Goal: Task Accomplishment & Management: Manage account settings

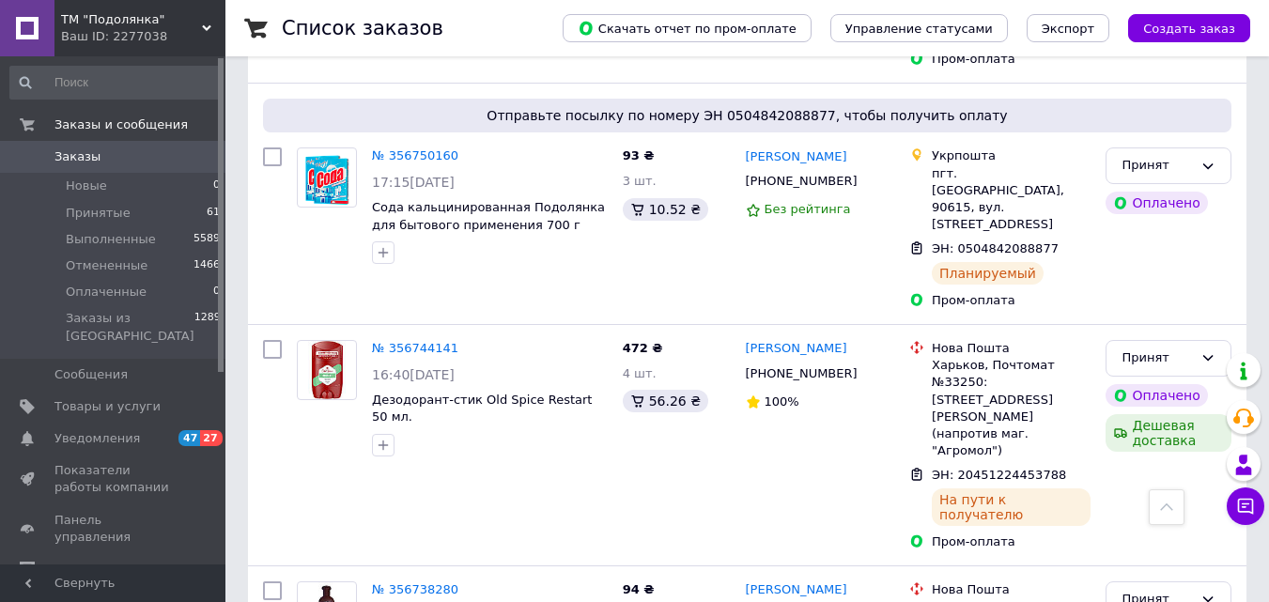
scroll to position [2755, 0]
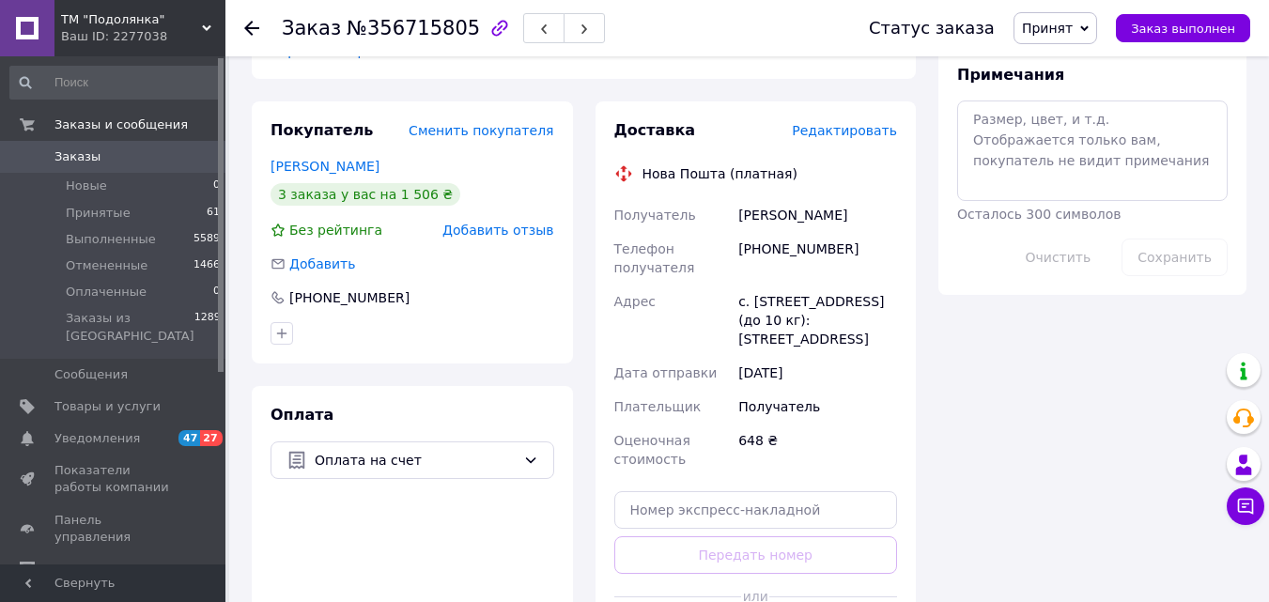
scroll to position [751, 0]
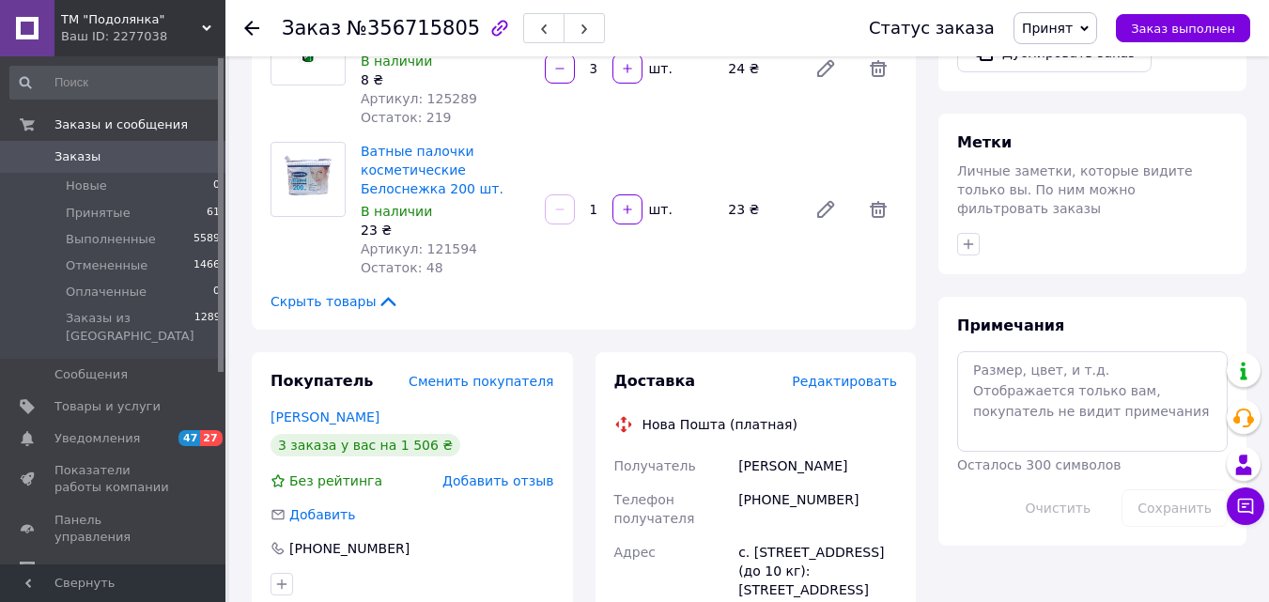
click at [859, 374] on span "Редактировать" at bounding box center [844, 381] width 105 height 15
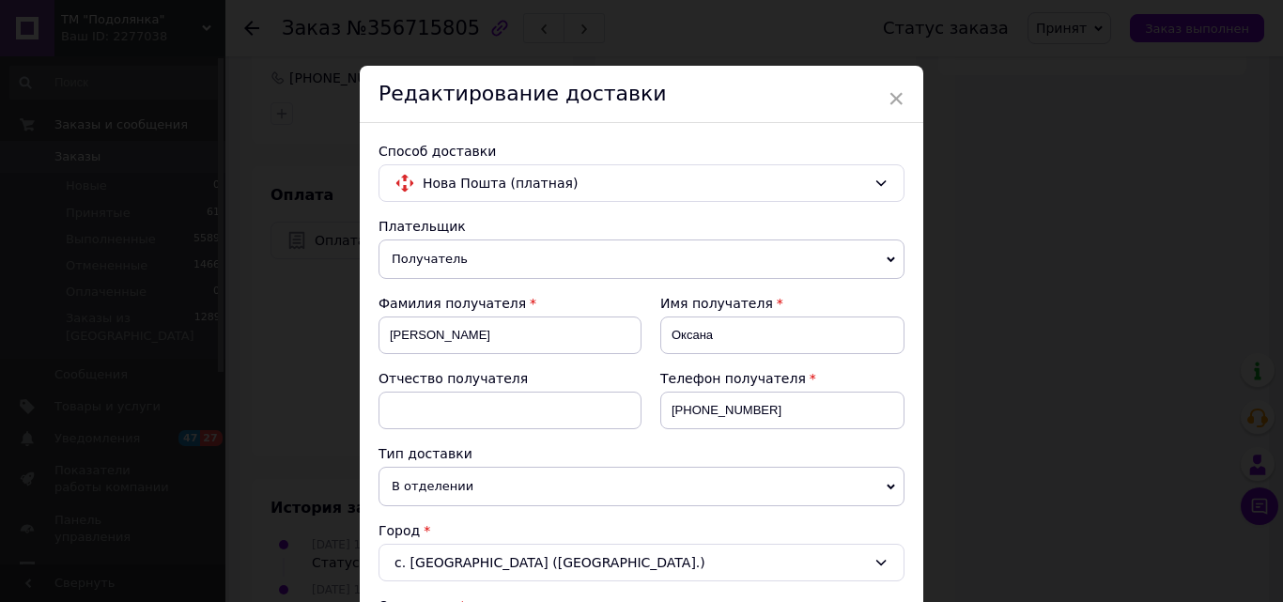
scroll to position [679, 0]
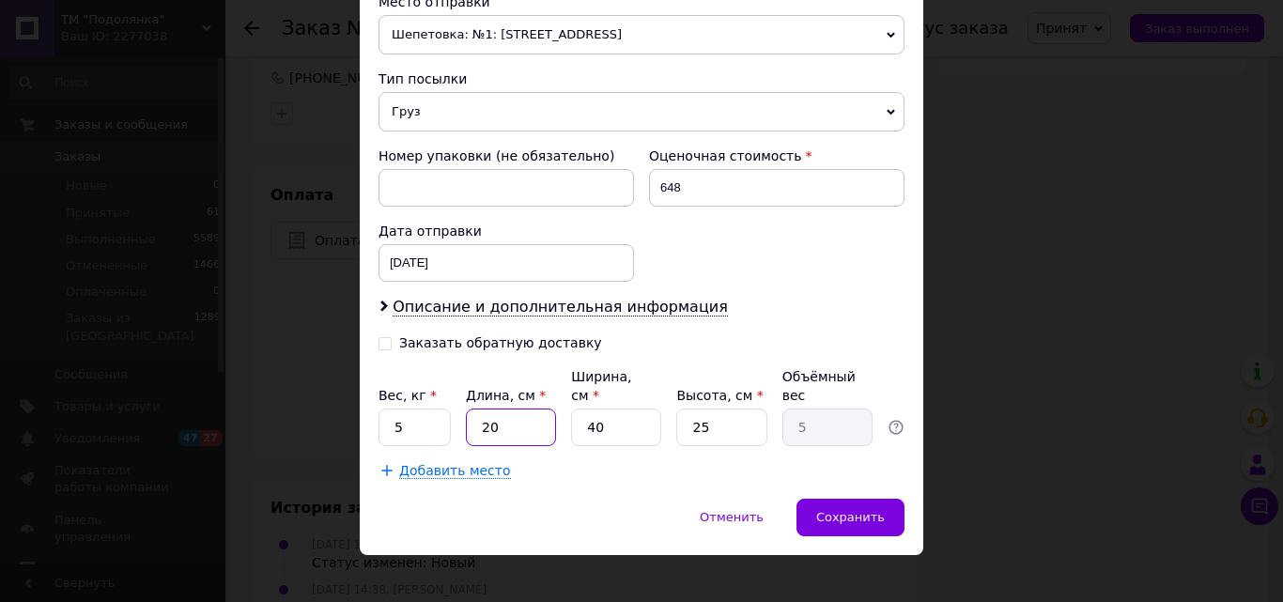
click at [530, 410] on input "20" at bounding box center [511, 428] width 90 height 38
click at [637, 409] on input "40" at bounding box center [616, 428] width 90 height 38
click at [622, 409] on input "40" at bounding box center [616, 428] width 90 height 38
click at [618, 409] on input "40" at bounding box center [616, 428] width 90 height 38
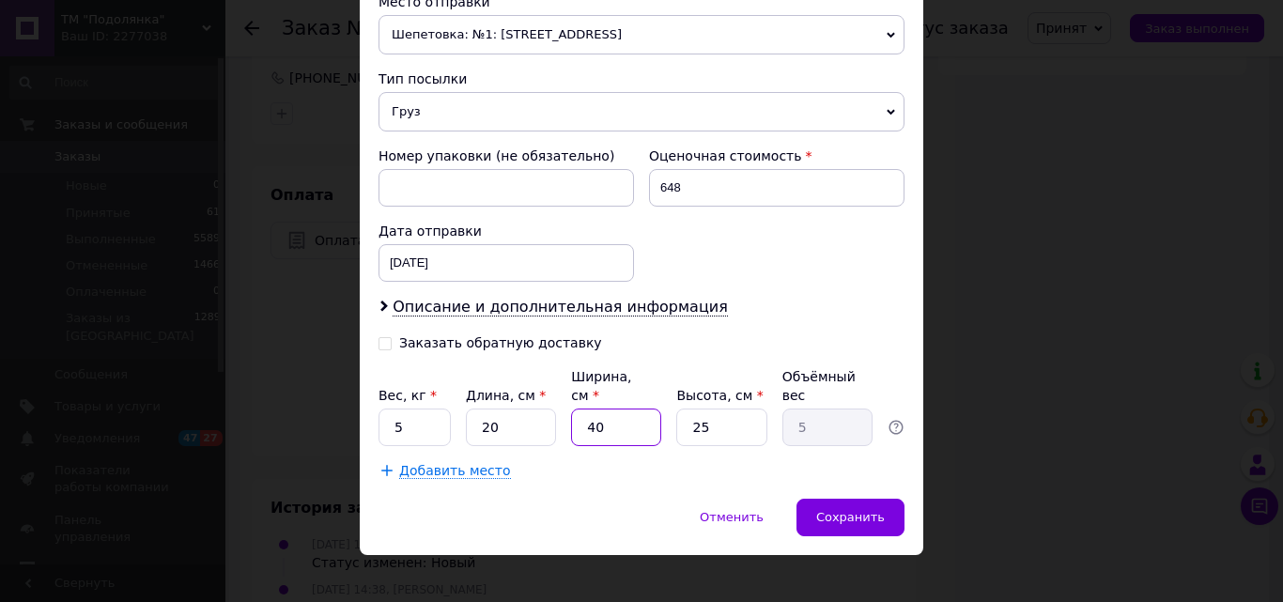
type input "402"
type input "50.25"
click at [604, 411] on input "402" at bounding box center [616, 428] width 90 height 38
type input "2"
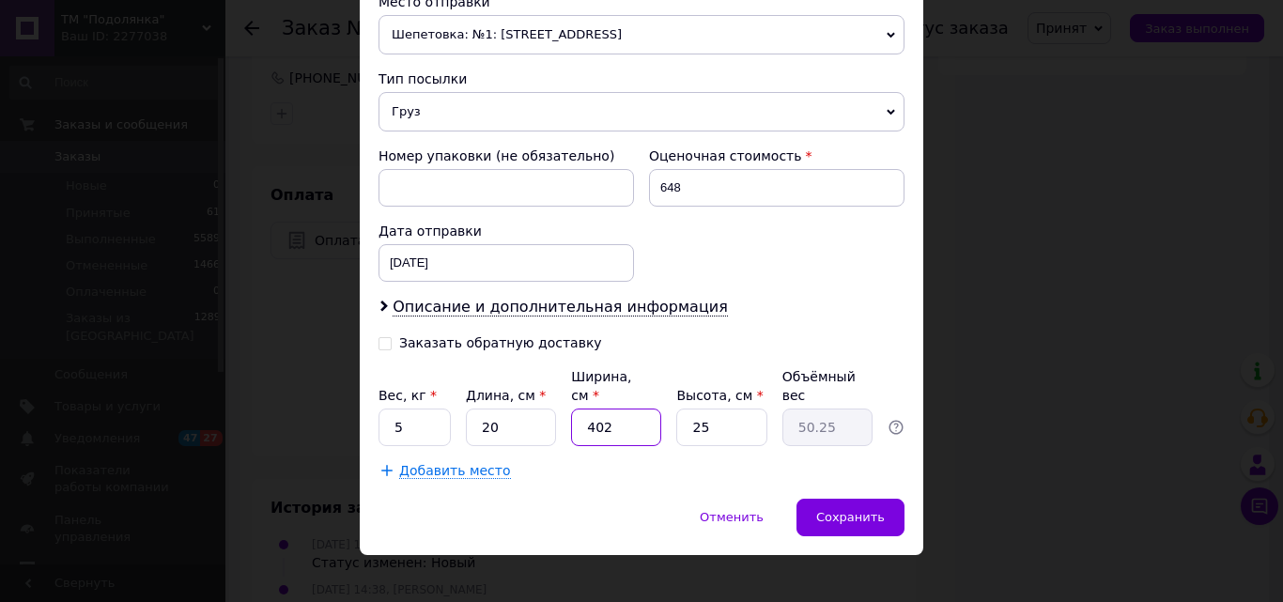
type input "0.25"
type input "20"
type input "2.5"
type input "20"
click at [758, 410] on input "25" at bounding box center [721, 428] width 90 height 38
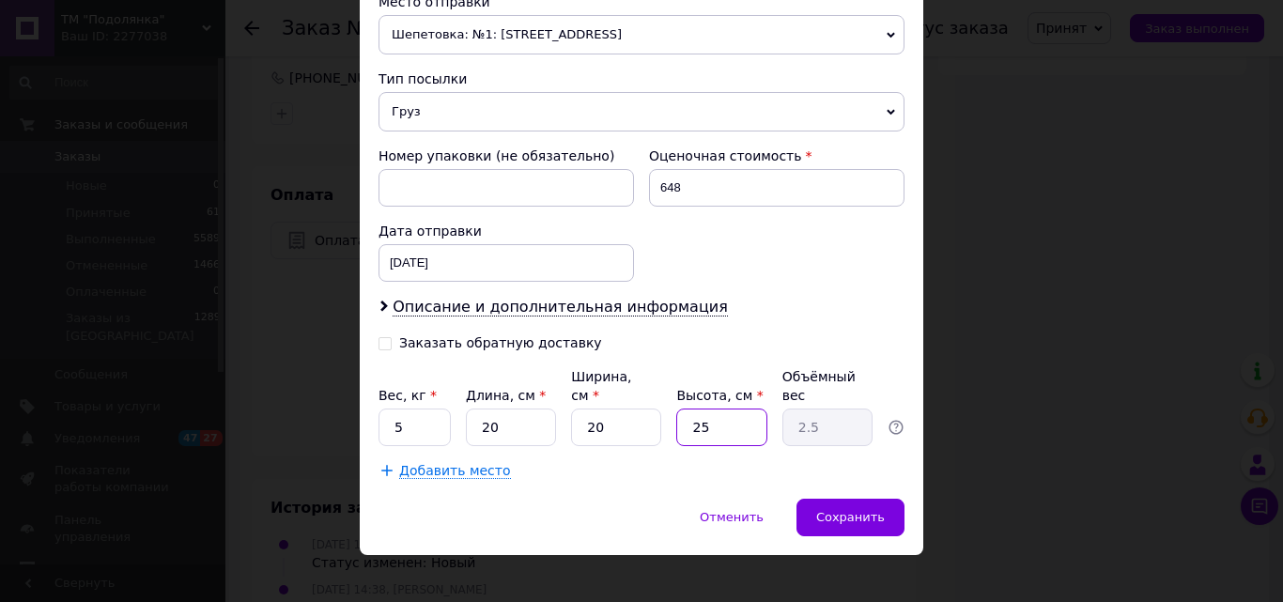
click at [748, 413] on input "25" at bounding box center [721, 428] width 90 height 38
type input "251"
type input "25.1"
type input "2516"
type input "251.6"
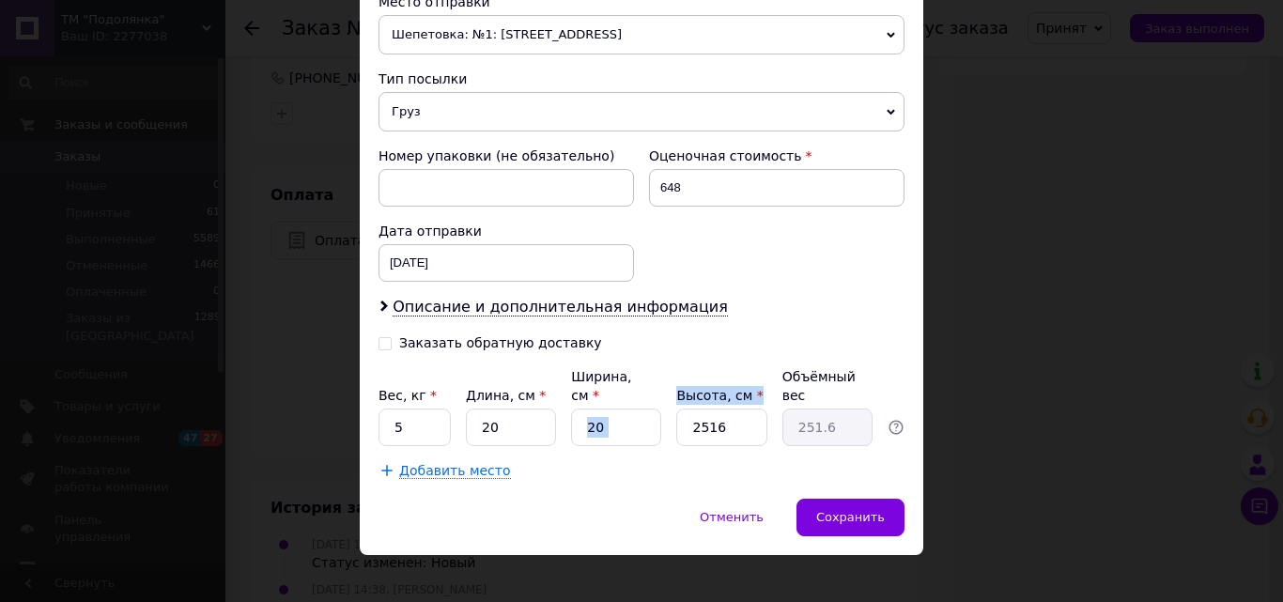
drag, startPoint x: 765, startPoint y: 396, endPoint x: 665, endPoint y: 413, distance: 101.9
click at [665, 413] on div "Вес, кг * 5 Длина, см * 20 Ширина, см * 20 Высота, см * 2516 Объёмный вес 251.6" at bounding box center [641, 406] width 526 height 79
drag, startPoint x: 792, startPoint y: 436, endPoint x: 754, endPoint y: 420, distance: 40.8
click at [771, 437] on div "Плательщик Получатель Отправитель Фамилия получателя [PERSON_NAME] Имя получате…" at bounding box center [641, 9] width 526 height 942
drag, startPoint x: 748, startPoint y: 410, endPoint x: 706, endPoint y: 417, distance: 41.8
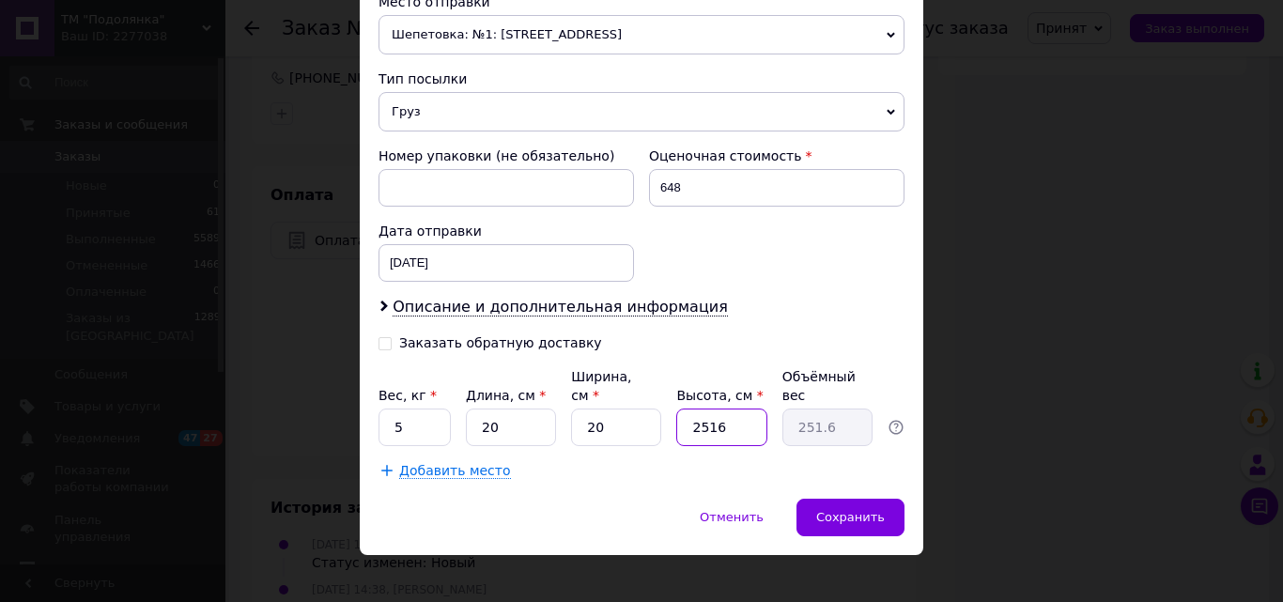
click at [706, 417] on input "2516" at bounding box center [721, 428] width 90 height 38
type input "2165"
type input "216.5"
type input "25"
type input "2.5"
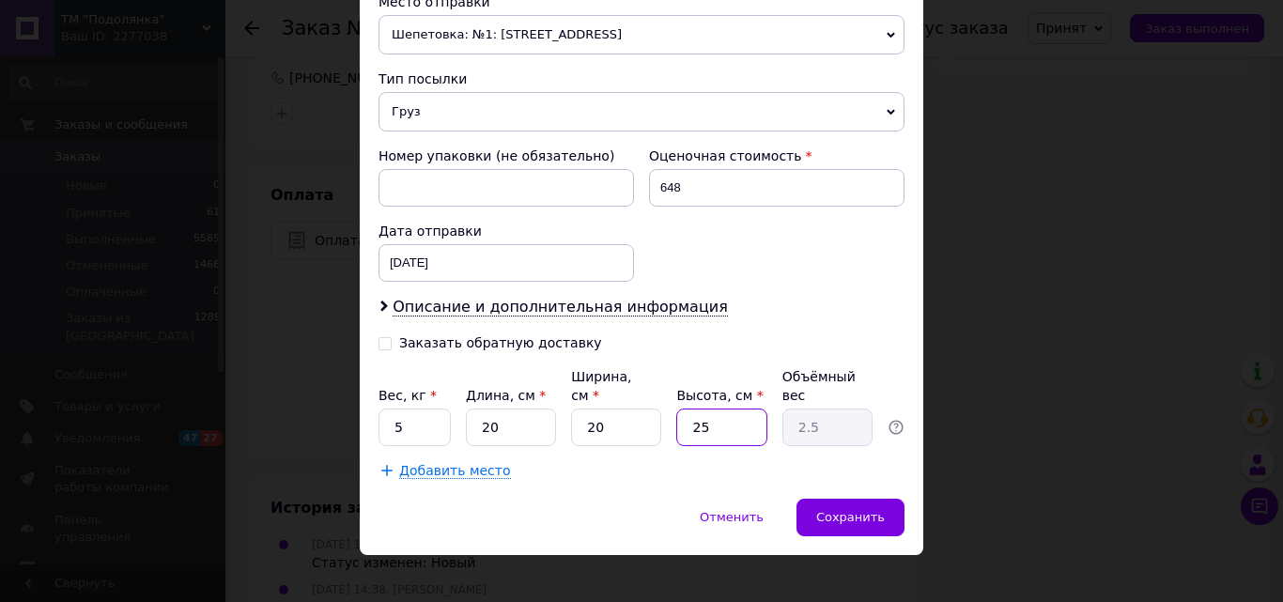
type input "5"
type input "0.5"
type input "1"
type input "0.1"
type input "16"
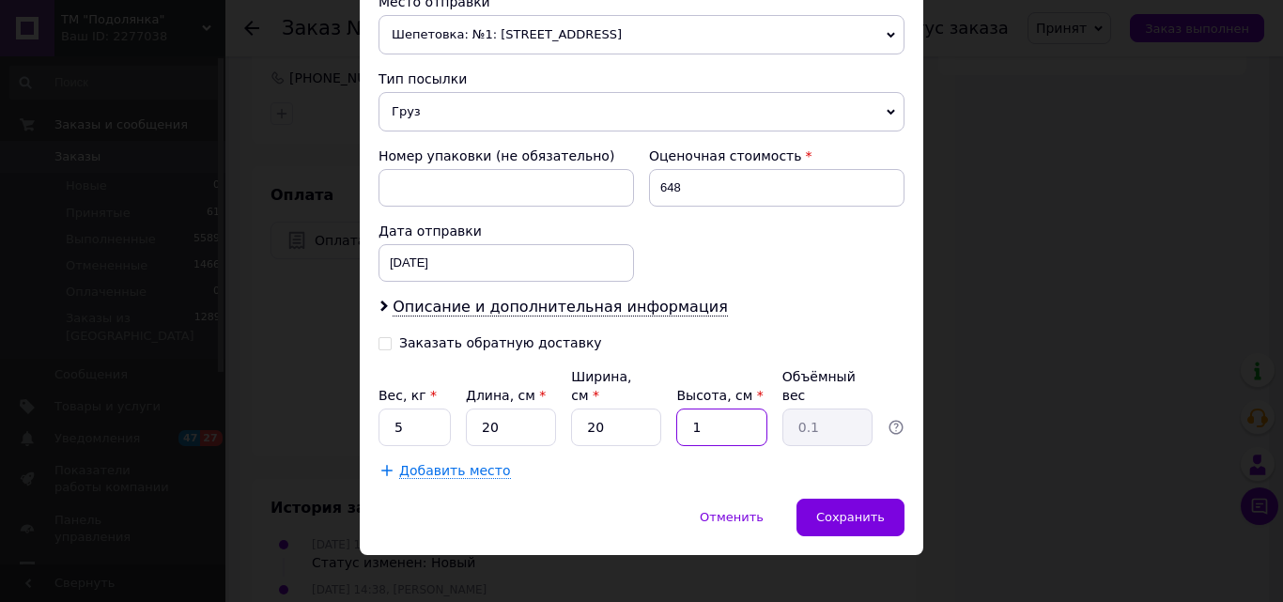
type input "1.6"
type input "16"
click at [649, 411] on input "20" at bounding box center [616, 428] width 90 height 38
type input "2"
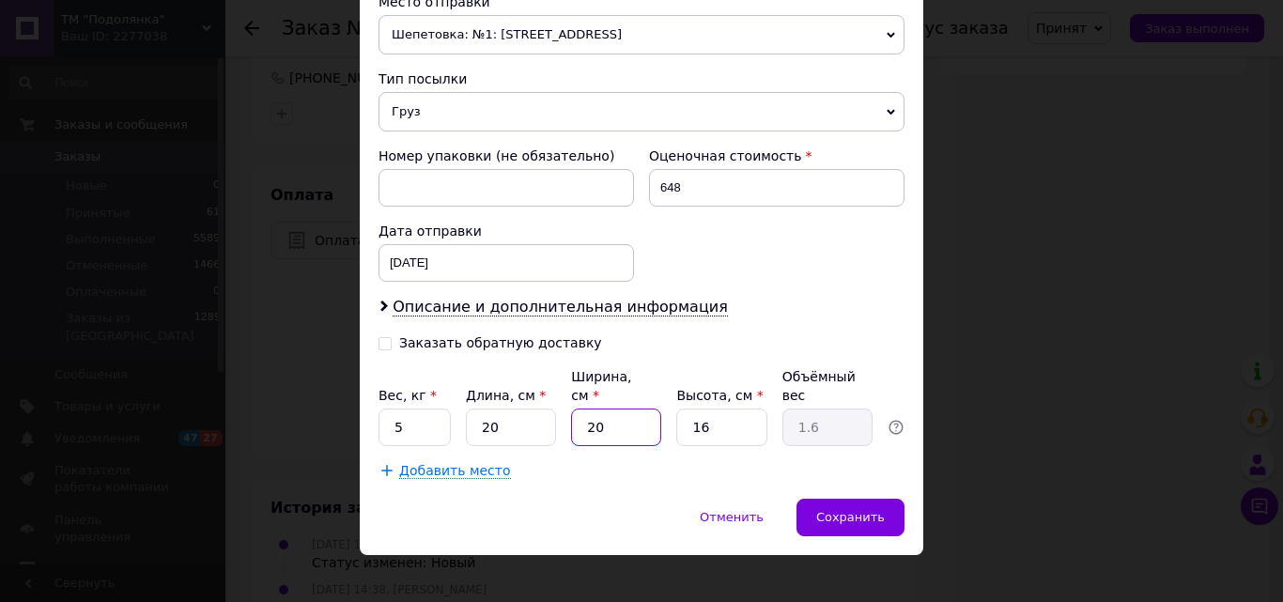
type input "0.16"
type input "23"
type input "1.84"
type input "23"
click at [833, 510] on span "Сохранить" at bounding box center [850, 517] width 69 height 14
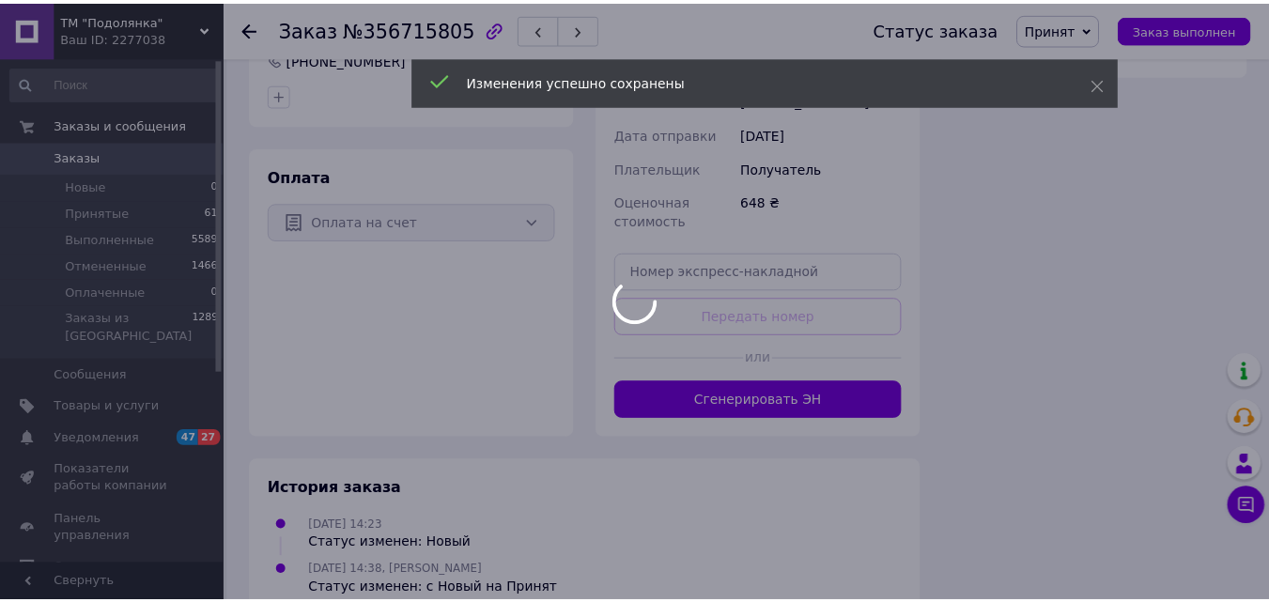
scroll to position [1203, 0]
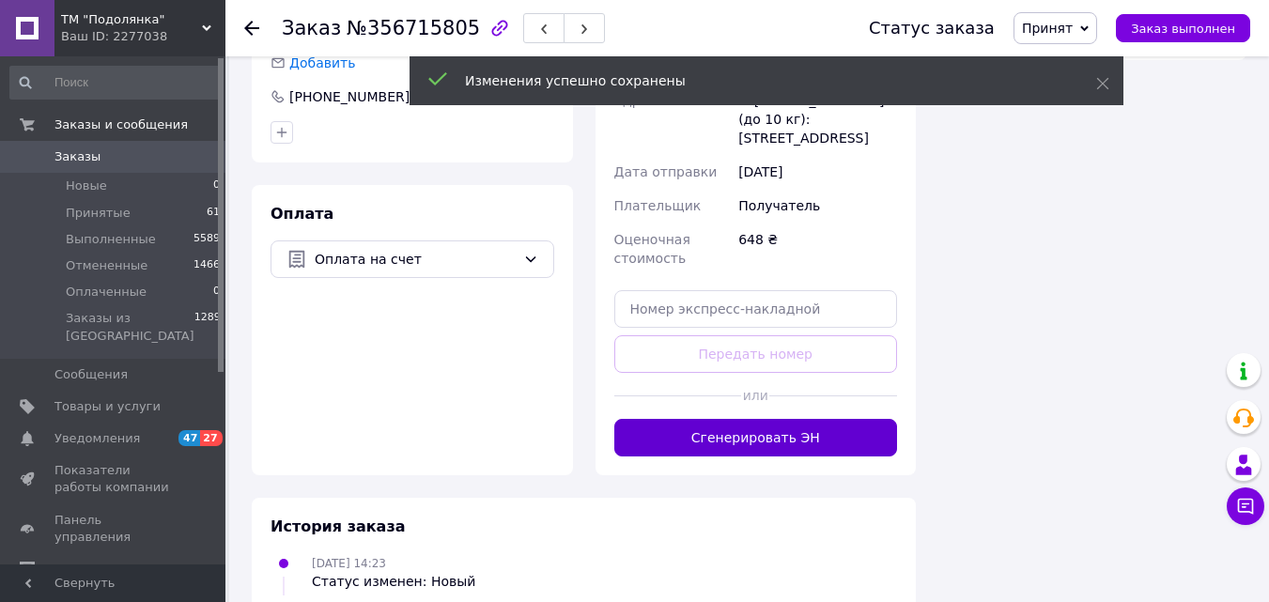
click at [875, 419] on button "Сгенерировать ЭН" at bounding box center [756, 438] width 284 height 38
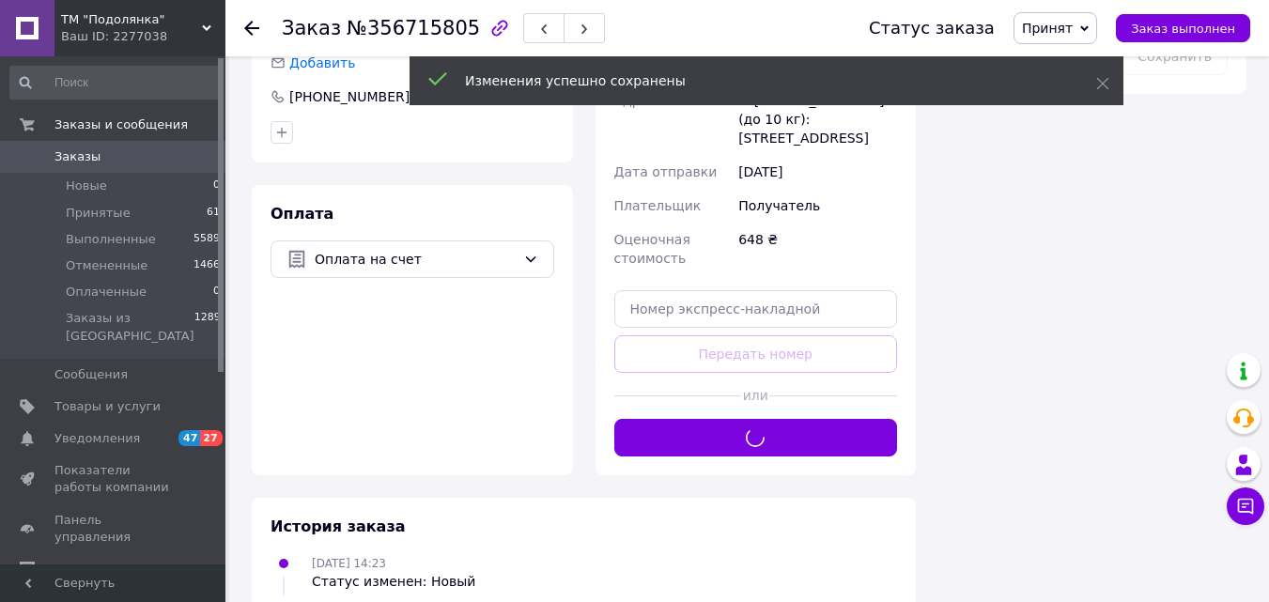
scroll to position [702, 0]
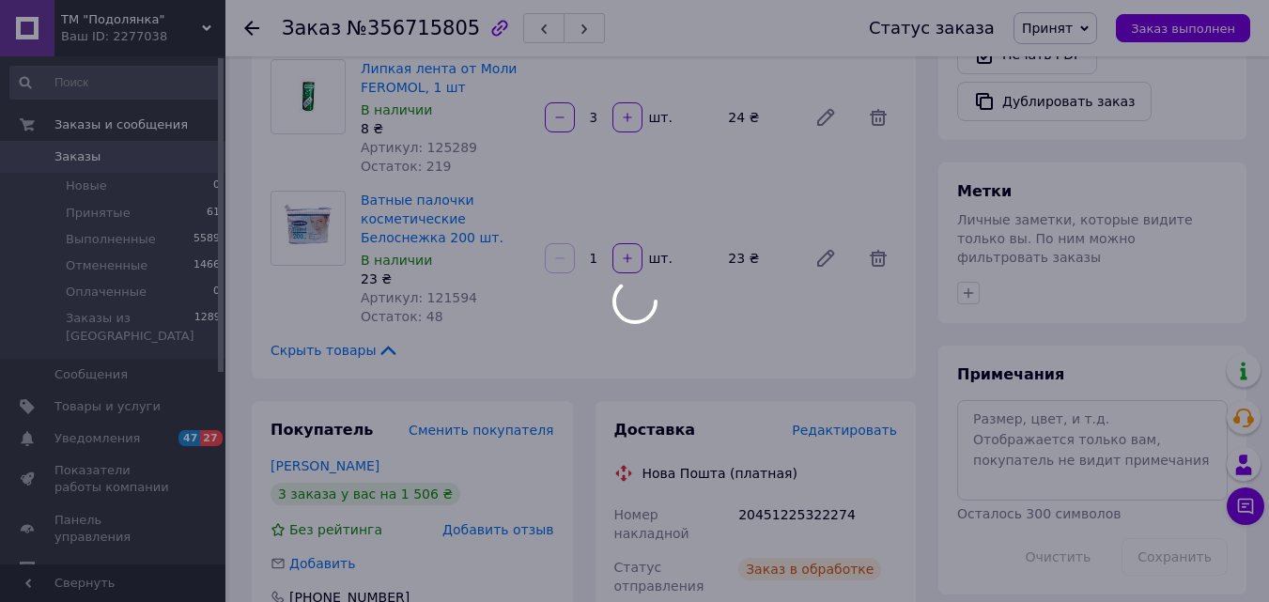
drag, startPoint x: 858, startPoint y: 439, endPoint x: 749, endPoint y: 438, distance: 108.9
click at [749, 438] on div at bounding box center [634, 301] width 1269 height 602
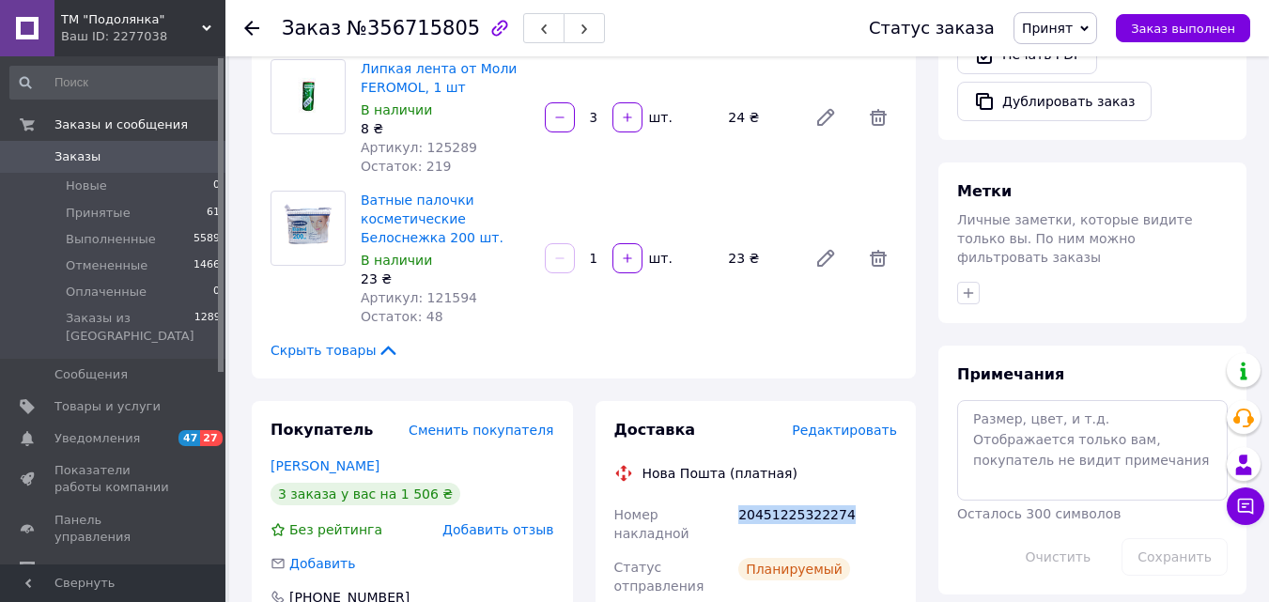
drag, startPoint x: 865, startPoint y: 438, endPoint x: 733, endPoint y: 441, distance: 131.5
copy div "Номер накладной 20451225322274"
click at [255, 23] on icon at bounding box center [251, 28] width 15 height 15
